Goal: Task Accomplishment & Management: Complete application form

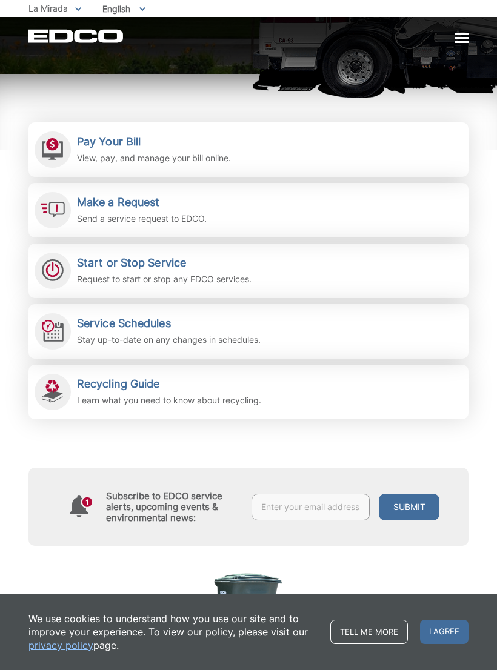
scroll to position [222, 0]
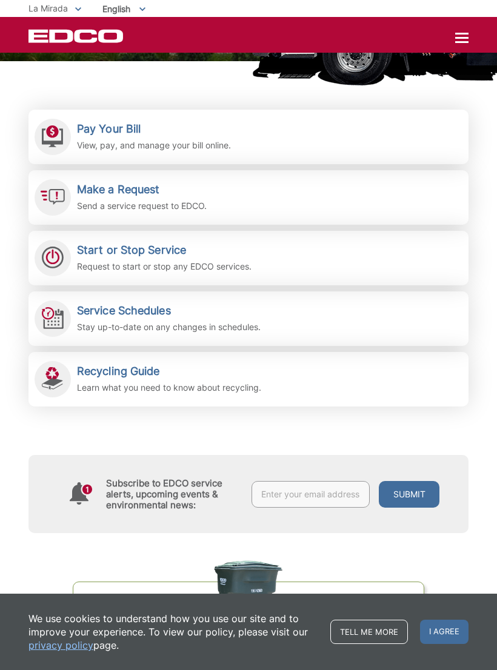
click at [55, 204] on icon at bounding box center [53, 197] width 24 height 16
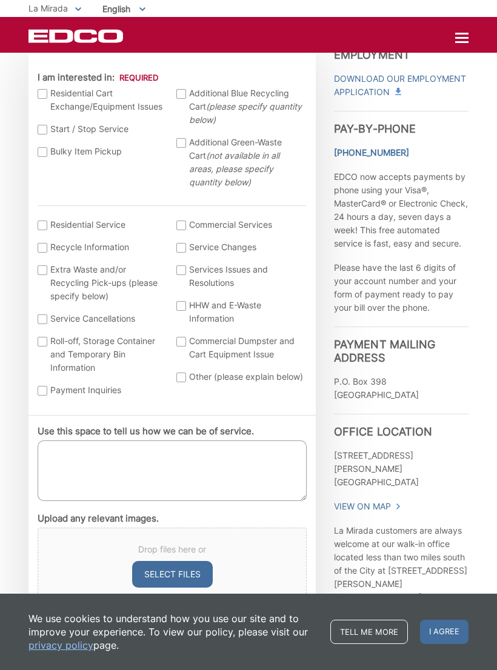
scroll to position [369, 0]
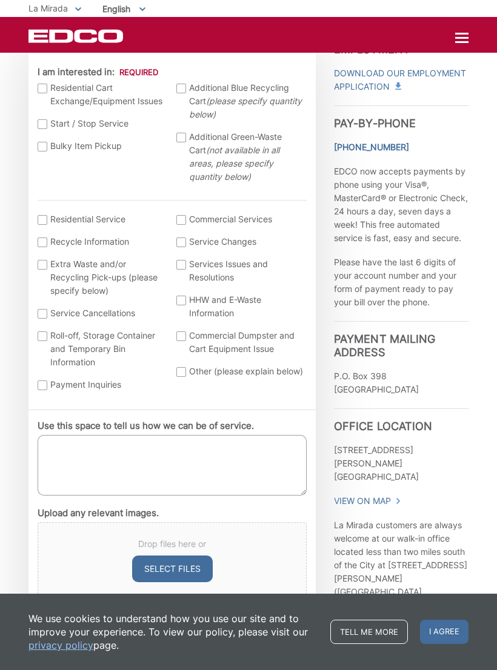
click at [35, 266] on div "Current Location [GEOGRAPHIC_DATA] [GEOGRAPHIC_DATA][PERSON_NAME][GEOGRAPHIC_DA…" at bounding box center [171, 229] width 287 height 361
click at [50, 269] on label "Extra Waste and/or Recycling Pick-ups (please specify below)" at bounding box center [101, 278] width 127 height 40
click at [0, 0] on input "Extra Waste and/or Recycling Pick-ups (please specify below)" at bounding box center [0, 0] width 0 height 0
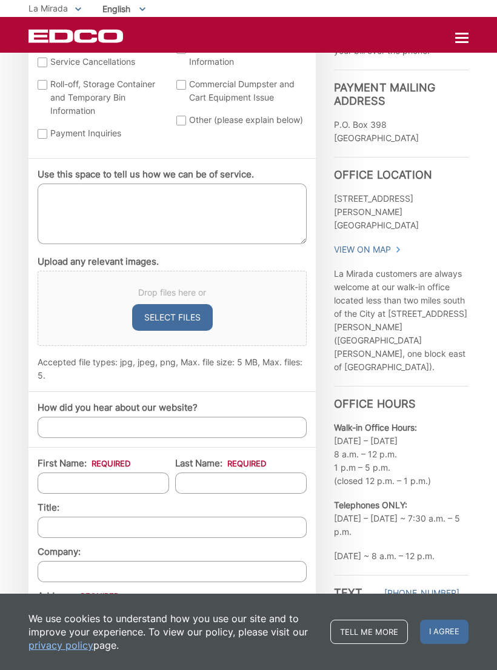
scroll to position [621, 0]
click at [49, 206] on textarea "Use this space to tell us how we can be of service." at bounding box center [172, 213] width 269 height 61
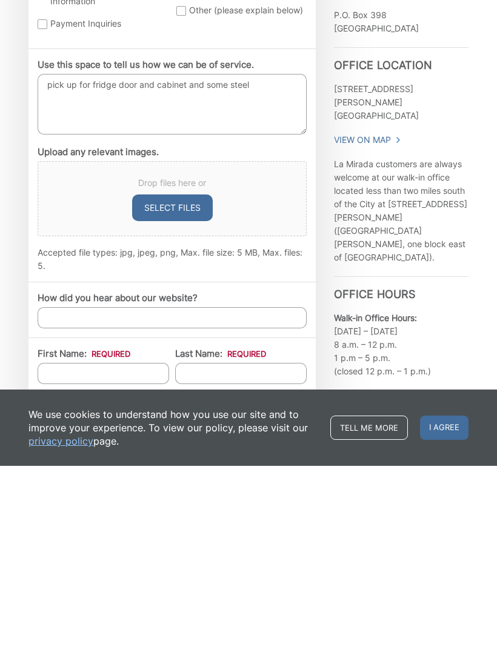
scroll to position [534, 0]
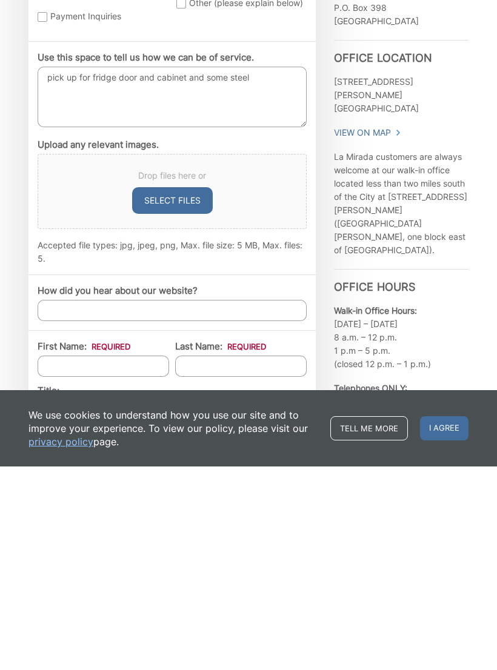
type textarea "pick up for fridge door and cabinet and some steel"
click at [54, 504] on input "How did you hear about our website?" at bounding box center [172, 514] width 269 height 21
click at [61, 545] on label "First Name: *" at bounding box center [84, 550] width 93 height 11
click at [61, 560] on input "First Name: *" at bounding box center [104, 570] width 132 height 21
type input "Gabriel"
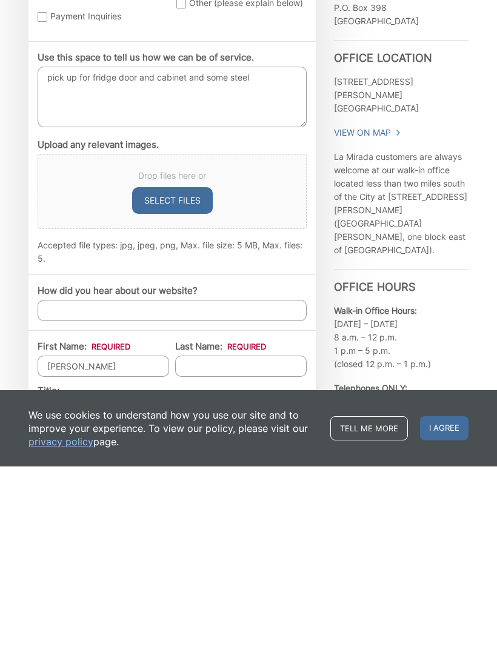
click at [188, 560] on input "Last Name: *" at bounding box center [241, 570] width 132 height 21
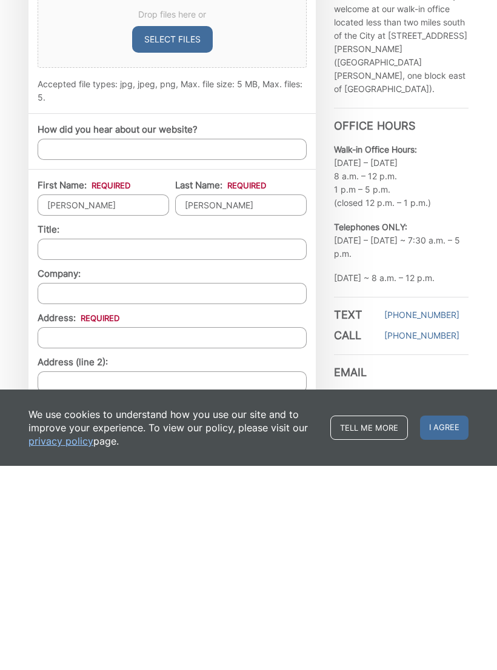
scroll to position [703, 0]
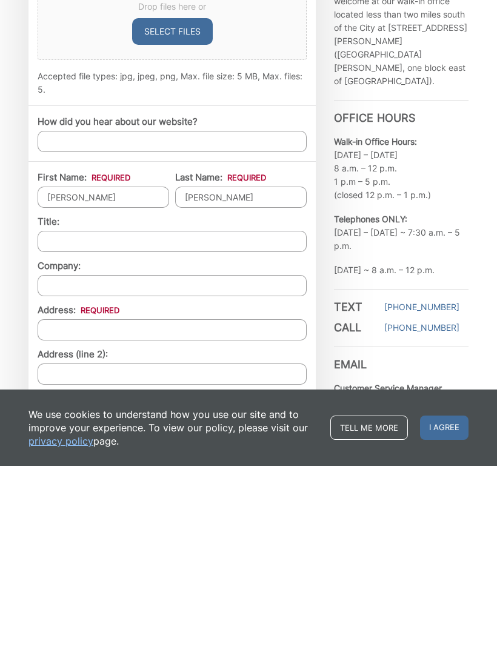
type input "Arellano"
click at [52, 524] on input "Address: *" at bounding box center [172, 534] width 269 height 21
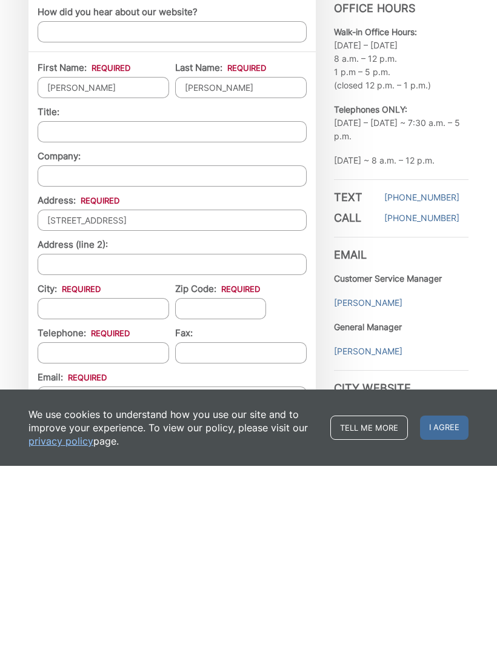
scroll to position [820, 0]
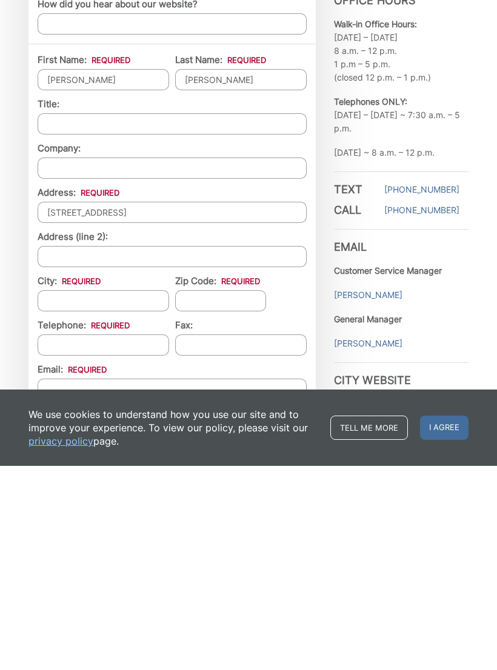
type input "13109 woodridge ave"
click at [62, 495] on input "City: *" at bounding box center [104, 505] width 132 height 21
type input "la mirada"
click at [176, 495] on input "Zip Code: *" at bounding box center [220, 505] width 91 height 21
type input "90638"
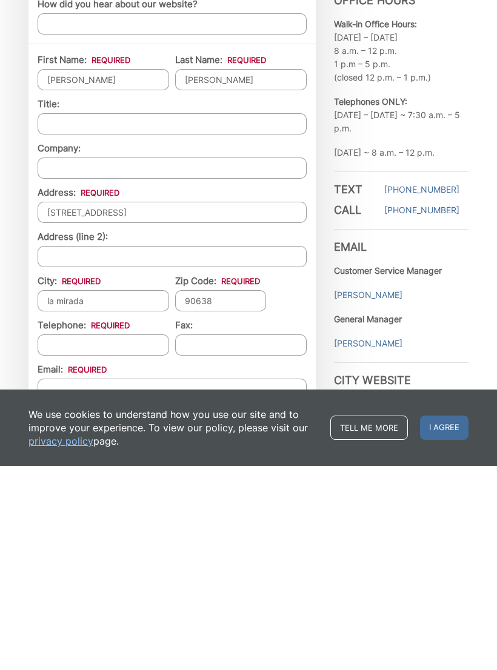
click at [62, 539] on input "Telephone: *" at bounding box center [104, 549] width 132 height 21
type input "(___) ___-____"
type input "(562) 479-5396"
type input "(___) ___-____"
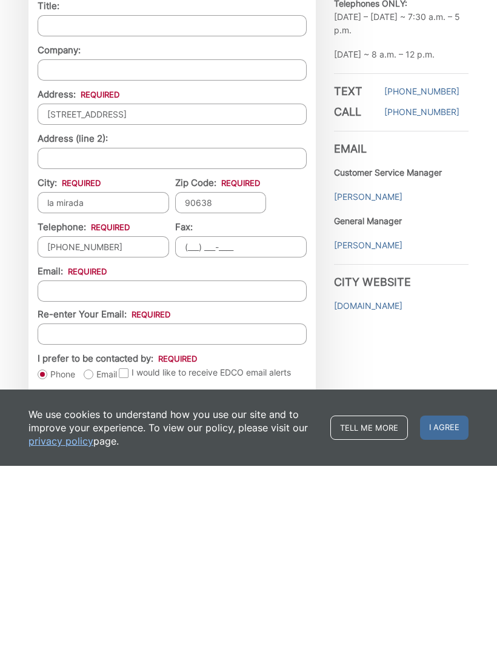
scroll to position [921, 0]
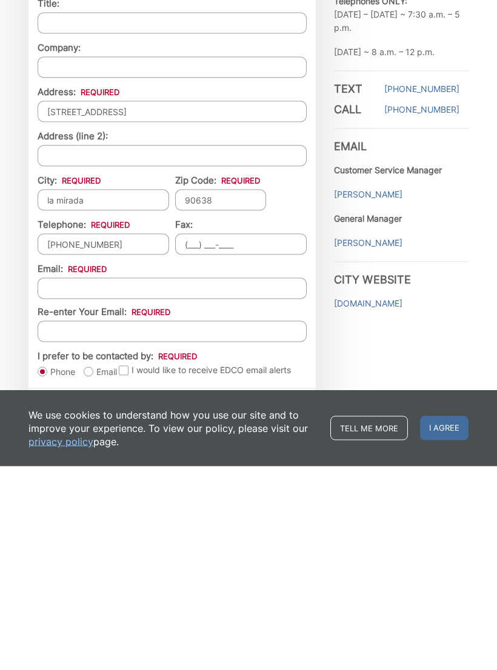
click at [58, 482] on input "Email *" at bounding box center [172, 492] width 269 height 21
type input "ga03202006@gmail.com"
click at [52, 525] on input "Re-enter Your Email:" at bounding box center [172, 535] width 269 height 21
type input "ga03202006@gmail.com"
click at [92, 611] on input "Contact EDCO Today" at bounding box center [92, 622] width 109 height 22
